Goal: Task Accomplishment & Management: Manage account settings

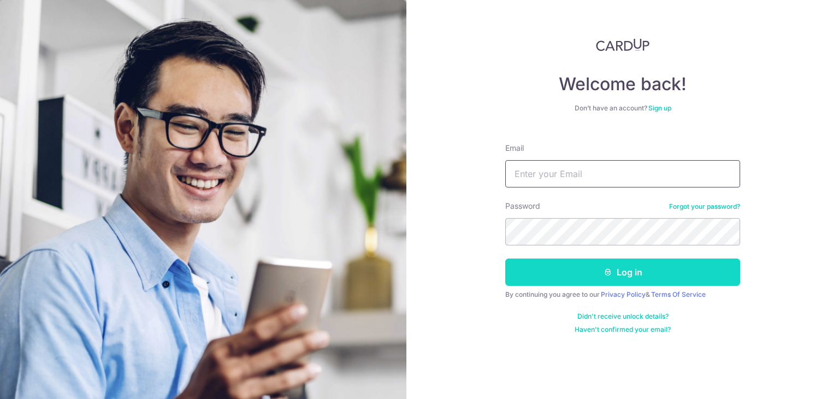
type input "harith.hidayat333@yahoo.com"
click at [621, 264] on button "Log in" at bounding box center [622, 271] width 235 height 27
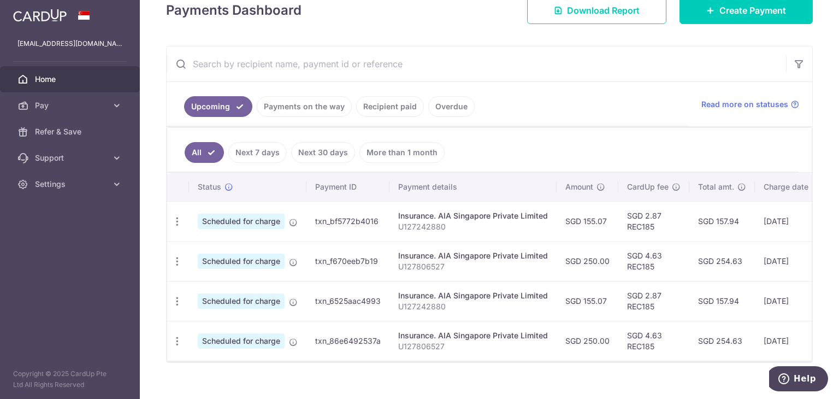
click at [301, 102] on link "Payments on the way" at bounding box center [304, 106] width 95 height 21
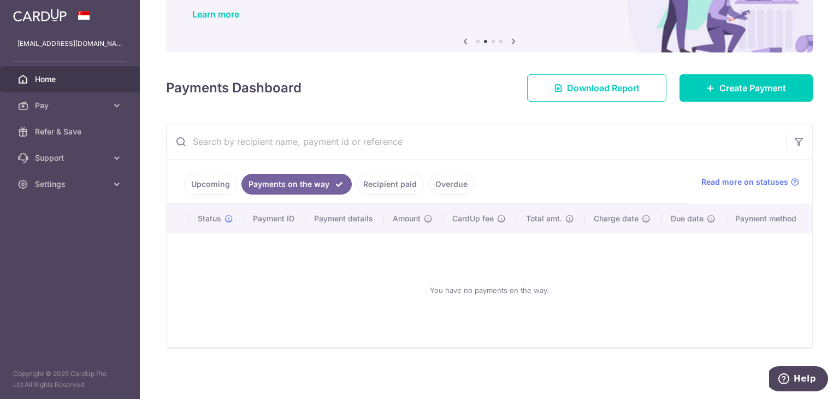
click at [388, 175] on link "Recipient paid" at bounding box center [390, 184] width 68 height 21
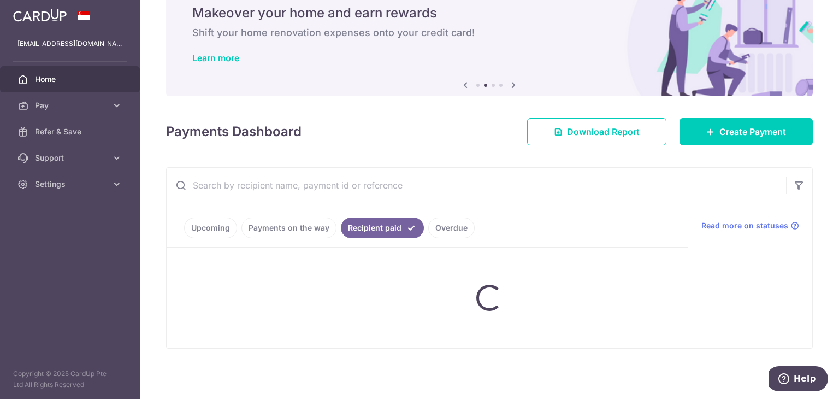
scroll to position [58, 0]
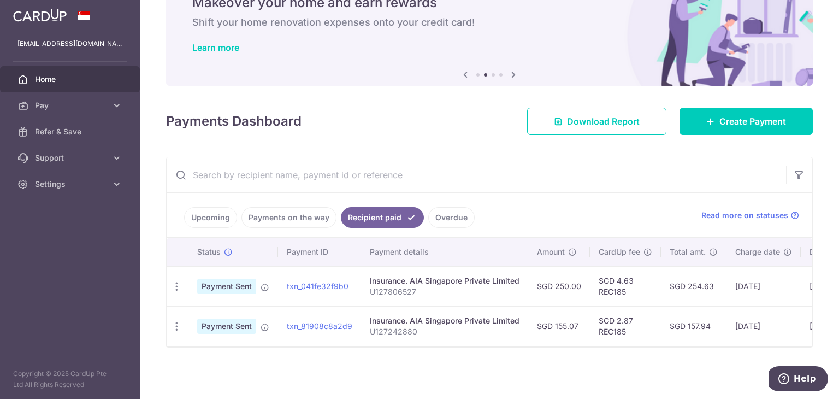
click at [443, 217] on link "Overdue" at bounding box center [451, 217] width 46 height 21
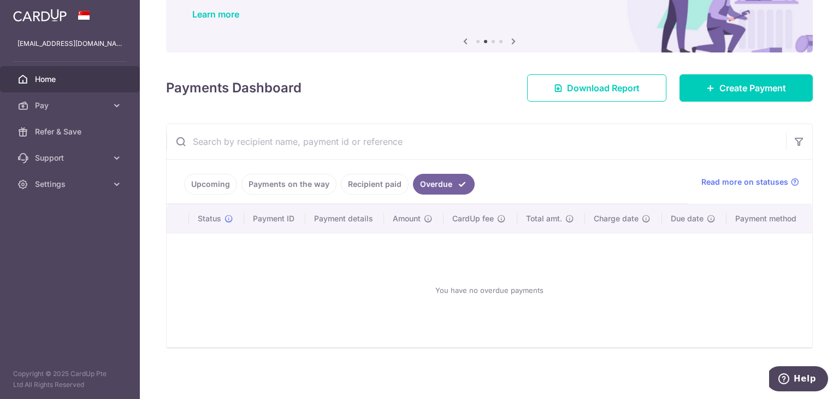
click at [382, 184] on link "Recipient paid" at bounding box center [375, 184] width 68 height 21
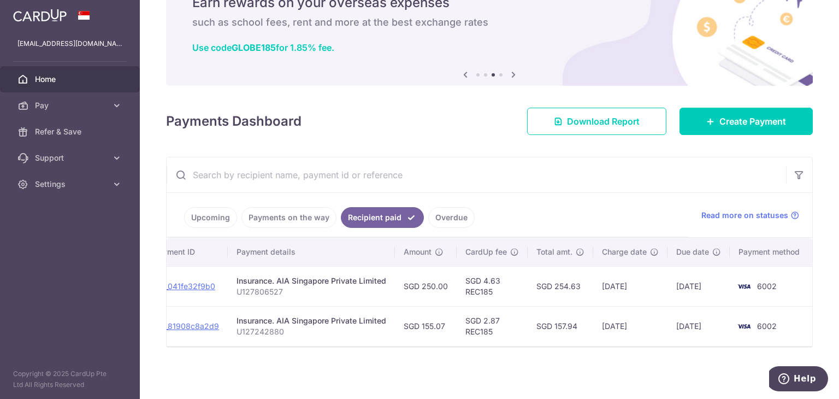
scroll to position [0, 0]
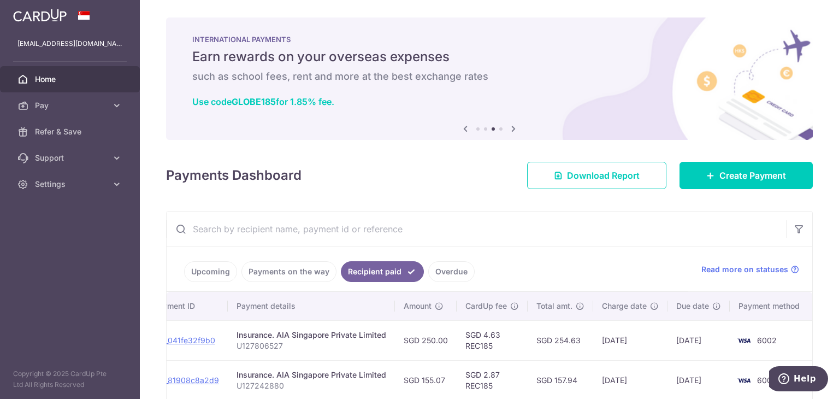
click at [104, 83] on span "Home" at bounding box center [71, 79] width 72 height 11
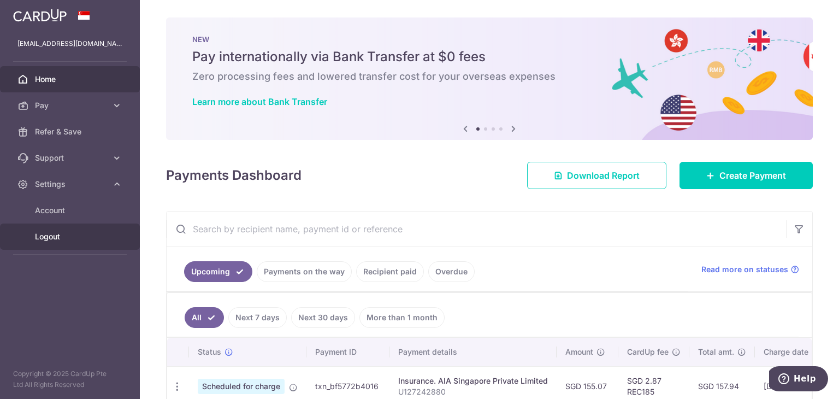
click at [54, 232] on span "Logout" at bounding box center [71, 236] width 72 height 11
